Goal: Check status: Check status

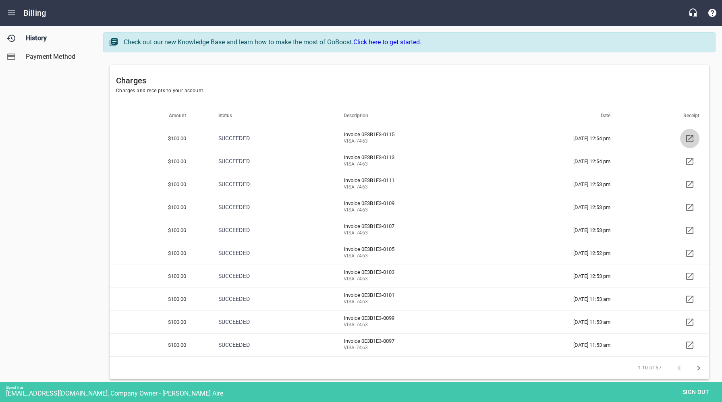
click at [689, 137] on icon at bounding box center [690, 139] width 10 height 10
click at [701, 395] on span "Sign out" at bounding box center [696, 392] width 34 height 10
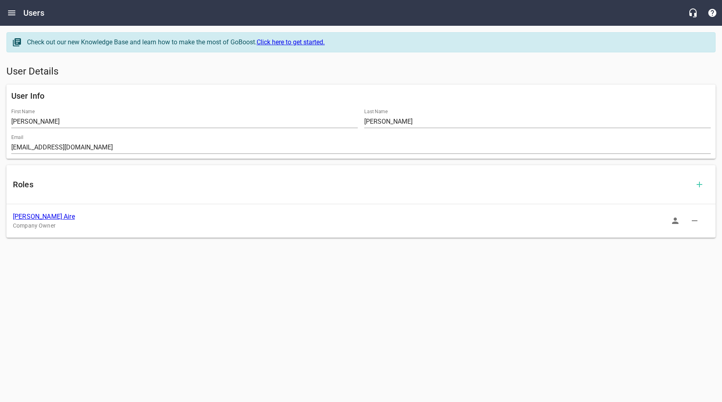
click at [29, 218] on link "[PERSON_NAME] Aire" at bounding box center [44, 217] width 62 height 8
